Goal: Information Seeking & Learning: Learn about a topic

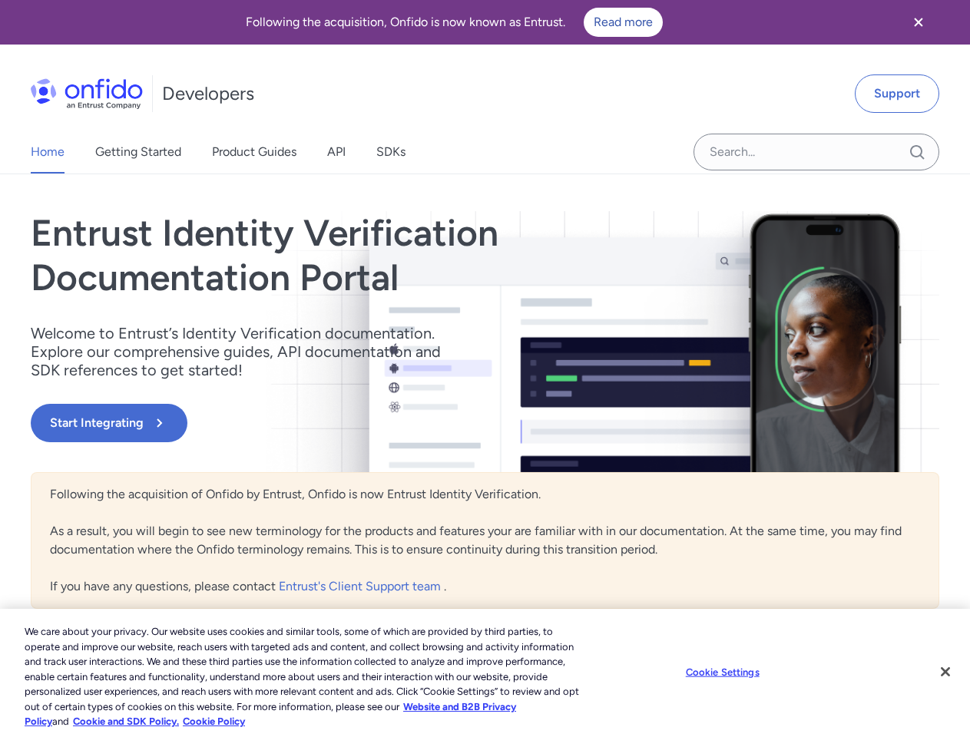
click at [485, 369] on div "Entrust Identity Verification Documentation Portal Welcome to Entrust’s Identit…" at bounding box center [349, 341] width 636 height 261
click at [919, 22] on icon "Close banner" at bounding box center [918, 22] width 8 height 8
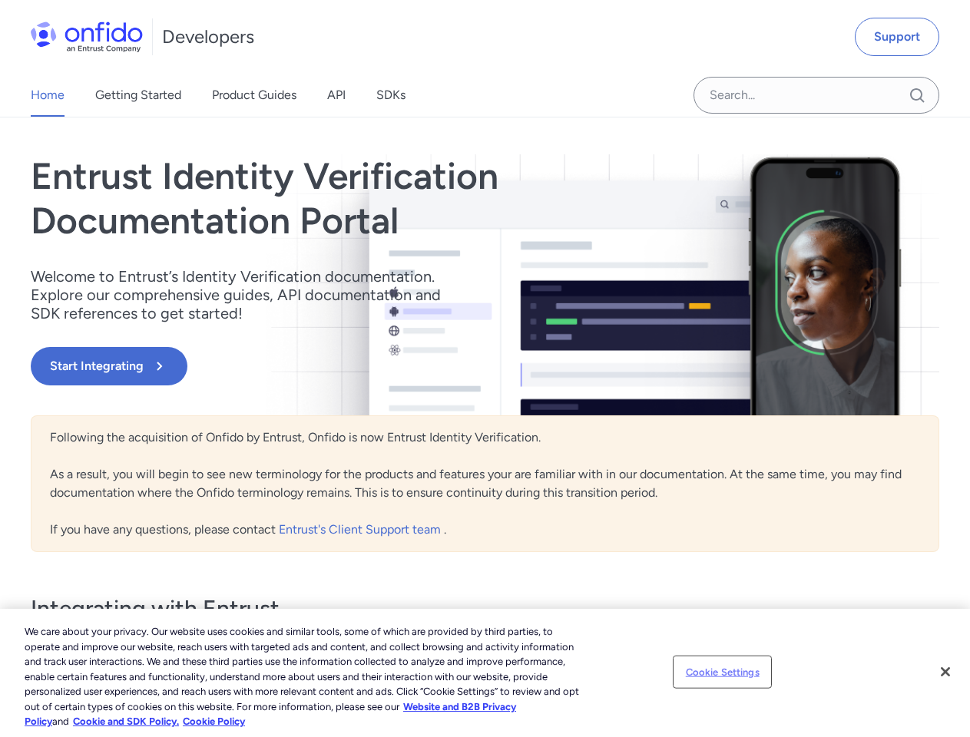
click at [742, 672] on button "Cookie Settings" at bounding box center [722, 672] width 96 height 31
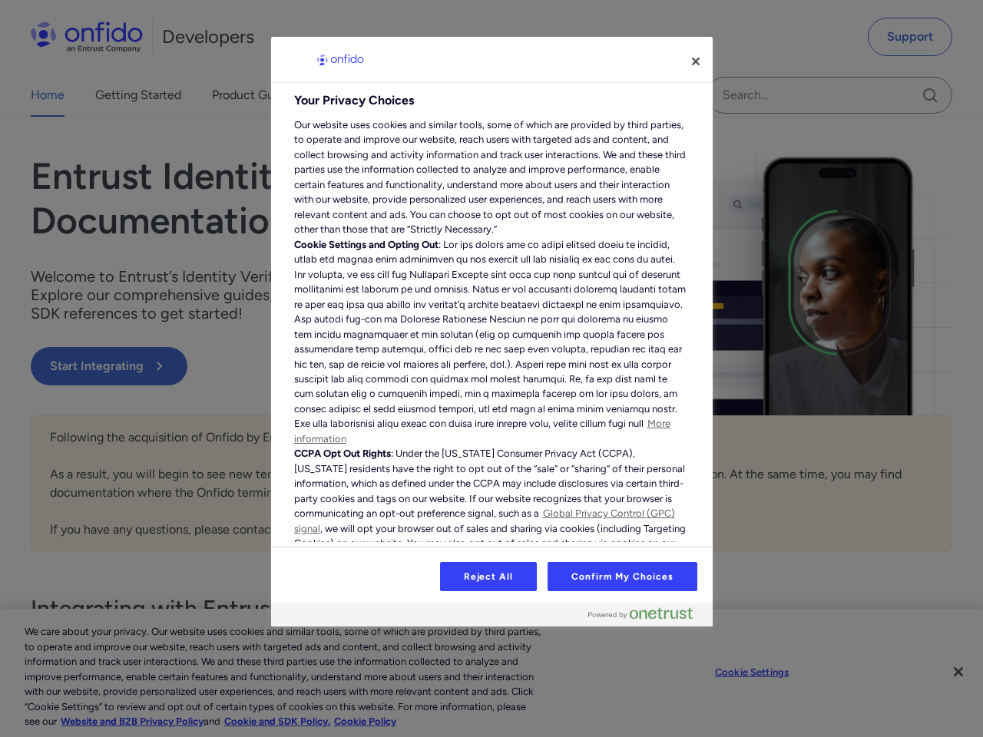
click at [945, 672] on div at bounding box center [491, 368] width 983 height 737
